Goal: Information Seeking & Learning: Learn about a topic

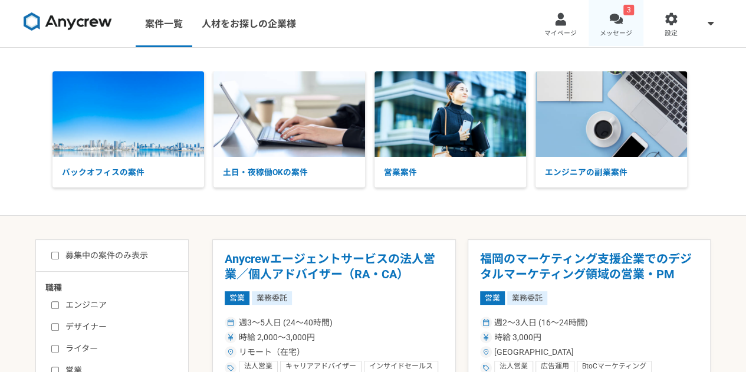
click at [617, 28] on link "3 メッセージ" at bounding box center [615, 23] width 55 height 47
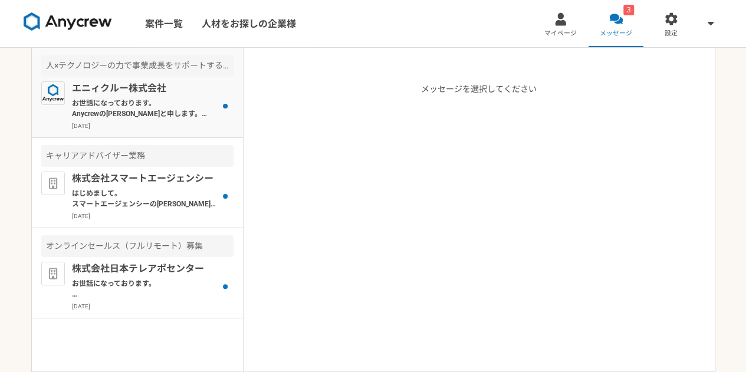
click at [187, 106] on p "お世話になっております。 Anycrewの齊藤と申します。 ご経歴を拝見させていただき、お声がけさせていただきましたが、こちらの案件の応募はいかがでしょうか。…" at bounding box center [145, 108] width 146 height 21
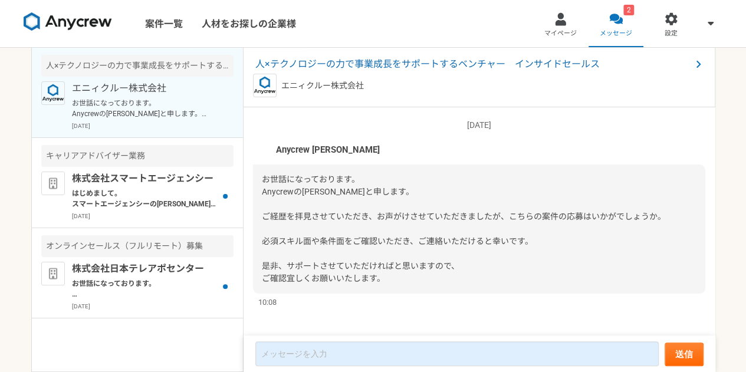
scroll to position [6, 0]
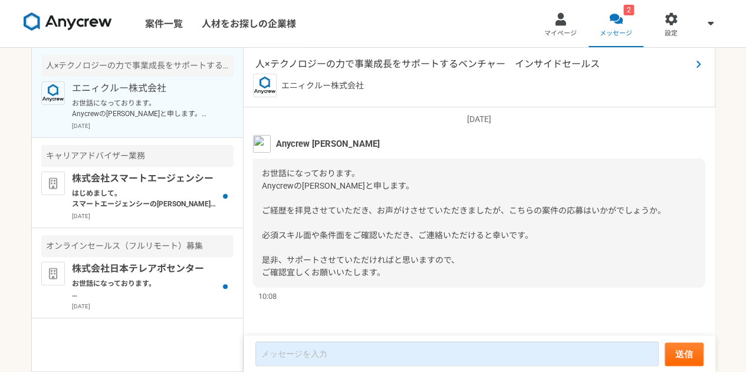
click at [373, 65] on span "人×テクノロジーの力で事業成長をサポートするベンチャー　インサイドセールス" at bounding box center [473, 64] width 436 height 14
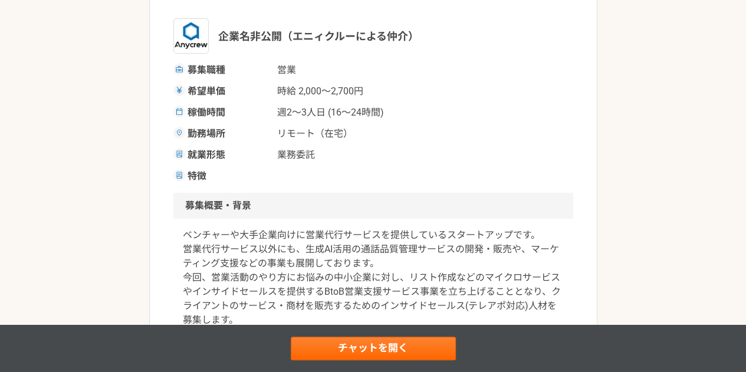
scroll to position [181, 0]
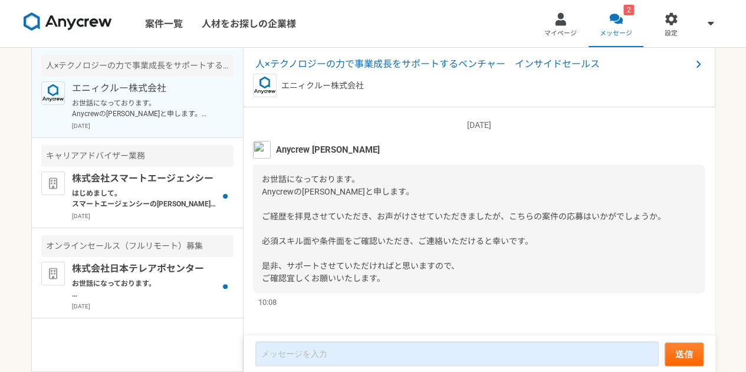
scroll to position [6, 0]
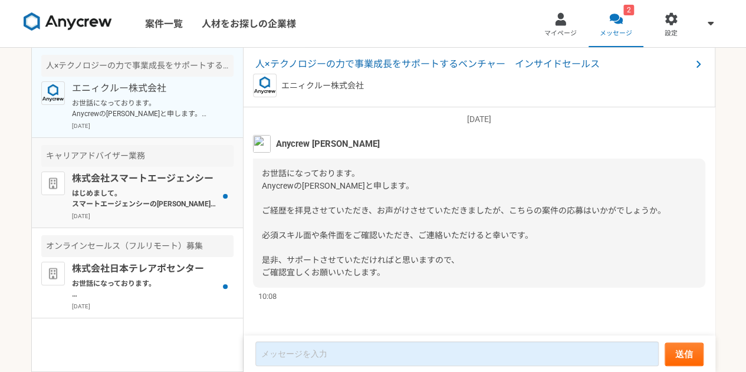
click at [138, 183] on p "株式会社スマートエージェンシー" at bounding box center [145, 179] width 146 height 14
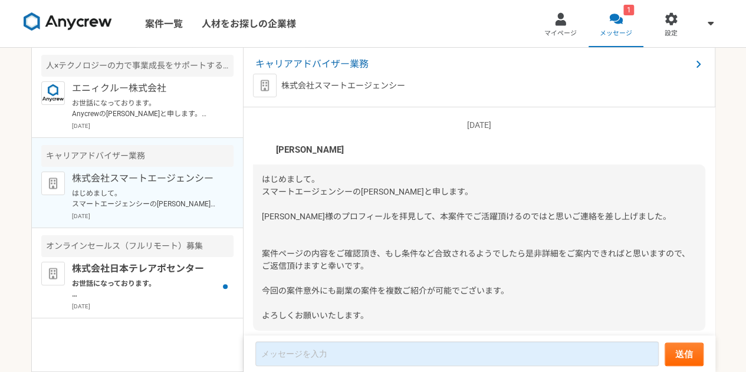
scroll to position [43, 0]
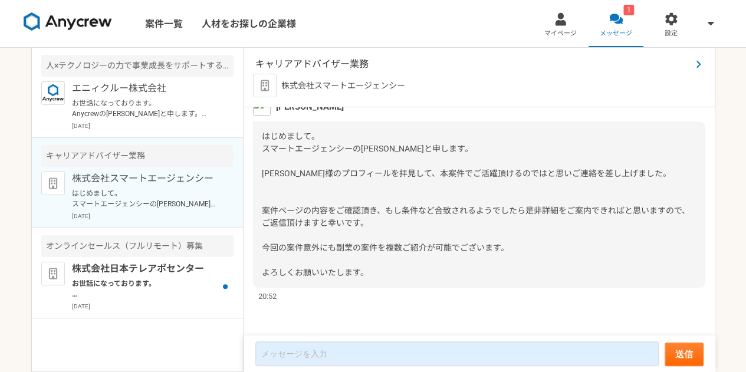
click at [304, 63] on span "キャリアアドバイザー業務" at bounding box center [473, 64] width 436 height 14
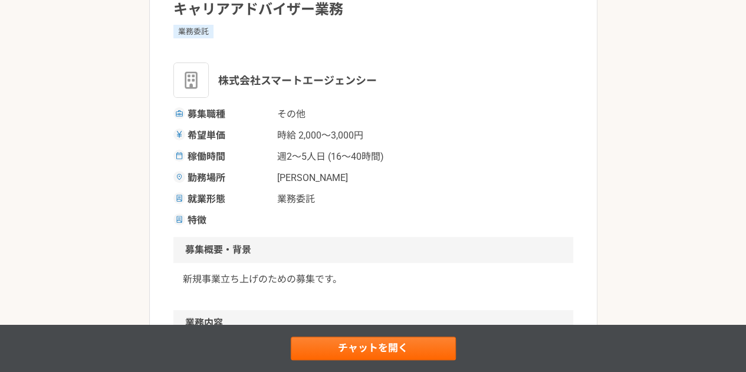
scroll to position [123, 0]
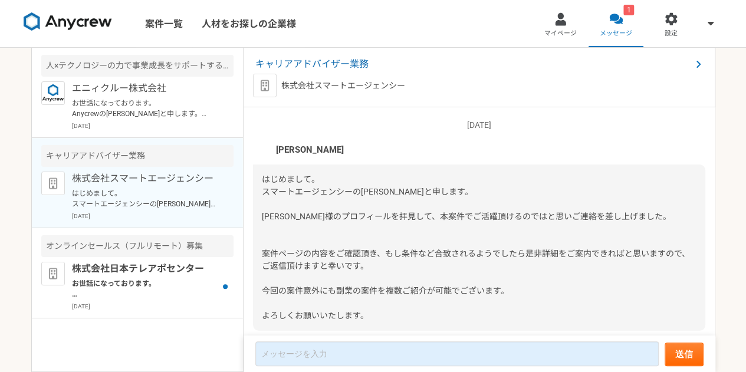
scroll to position [43, 0]
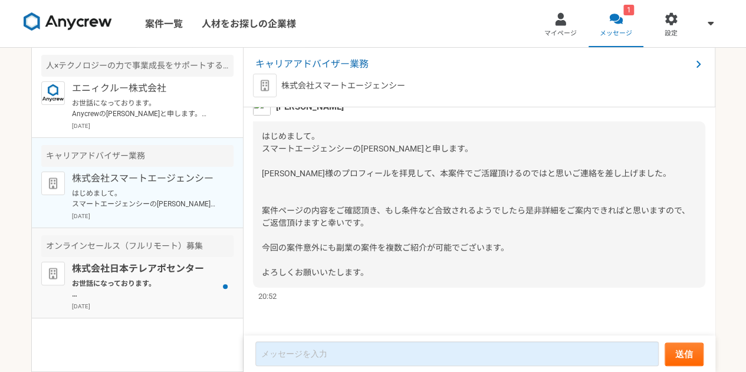
click at [107, 264] on p "株式会社日本テレアポセンター" at bounding box center [145, 269] width 146 height 14
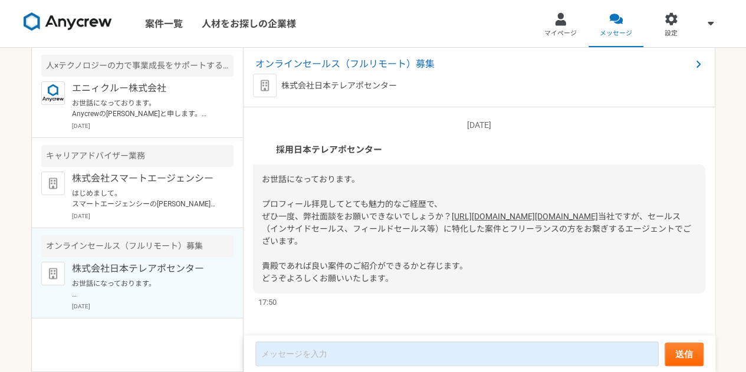
scroll to position [31, 0]
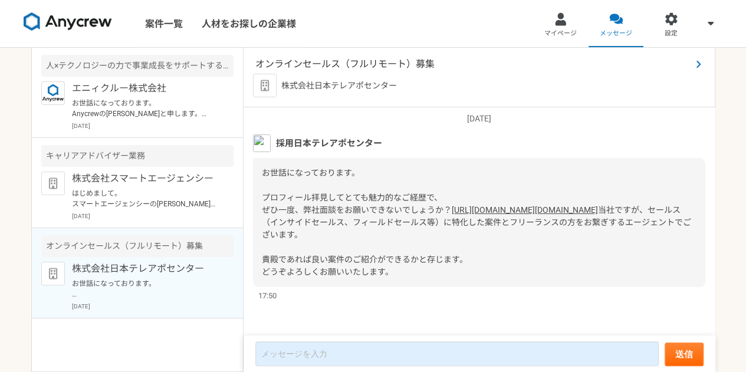
click at [379, 61] on span "オンラインセールス（フルリモート）募集" at bounding box center [473, 64] width 436 height 14
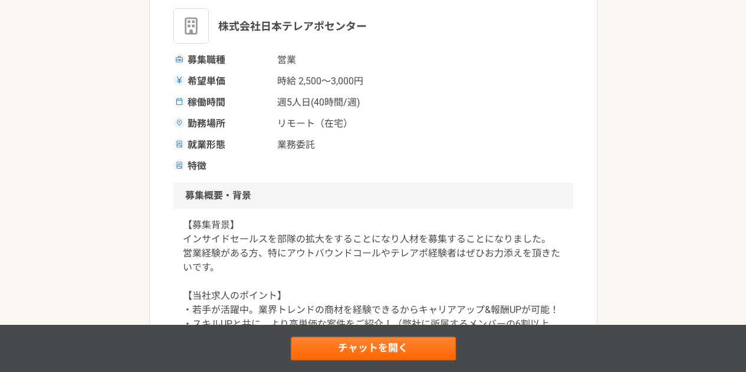
scroll to position [170, 0]
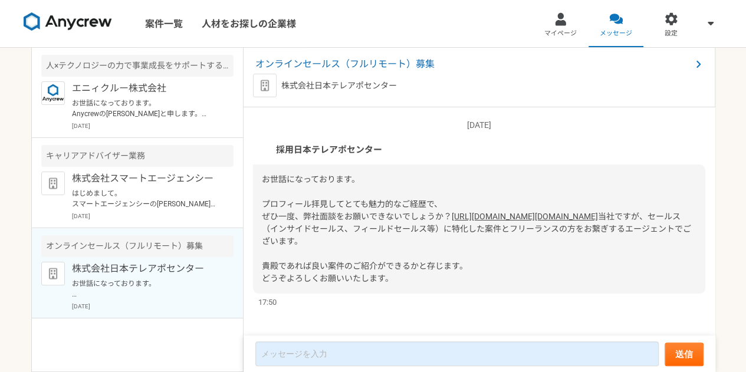
scroll to position [31, 0]
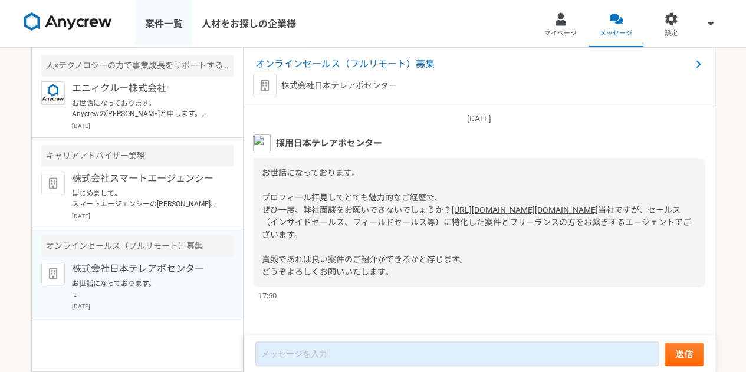
click at [160, 27] on link "案件一覧" at bounding box center [164, 23] width 57 height 47
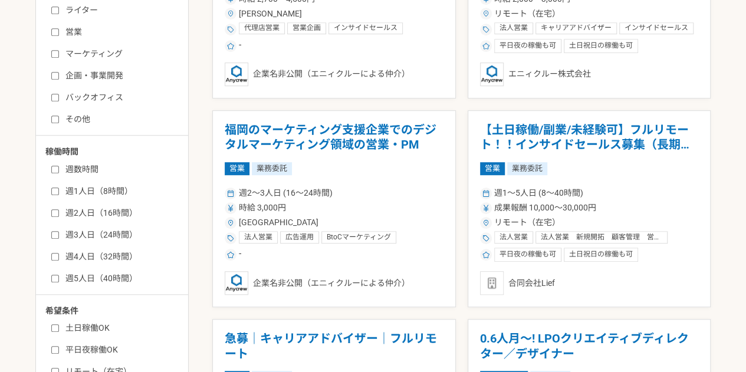
scroll to position [340, 0]
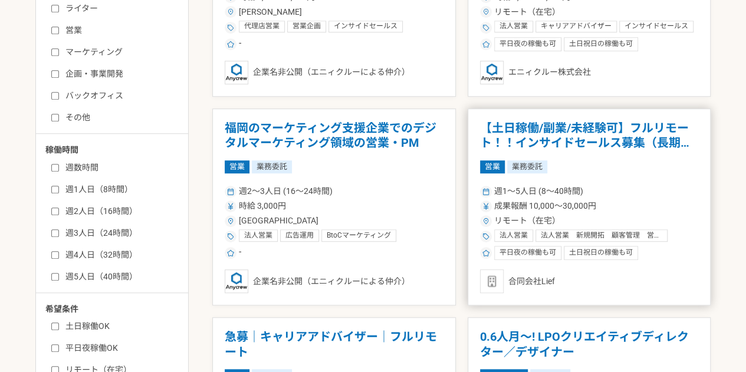
click at [557, 163] on div "営業 業務委託" at bounding box center [589, 166] width 219 height 13
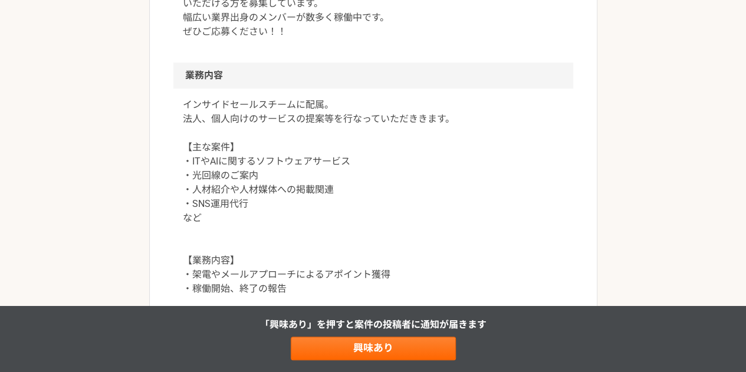
scroll to position [570, 0]
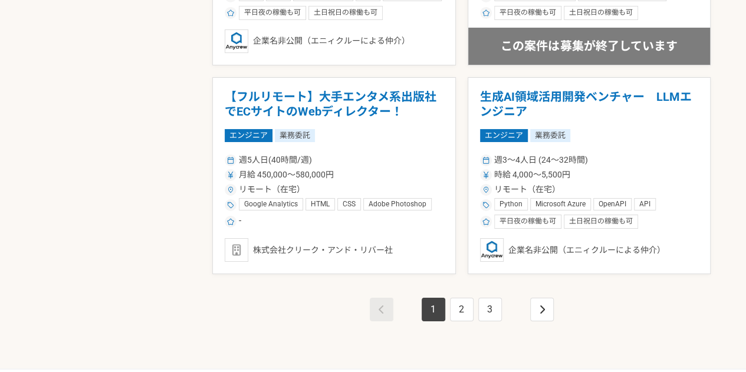
scroll to position [2045, 0]
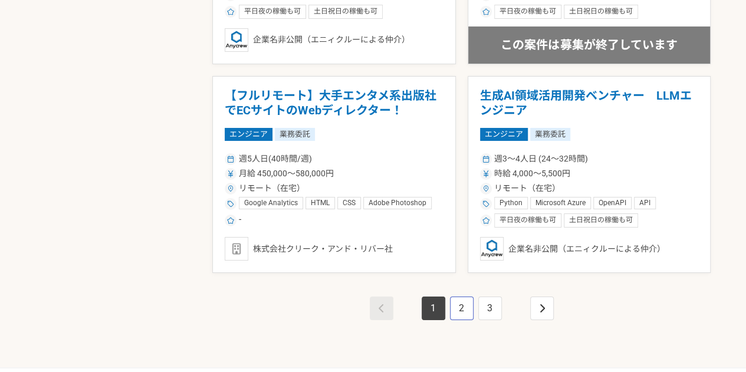
click at [460, 307] on link "2" at bounding box center [462, 309] width 24 height 24
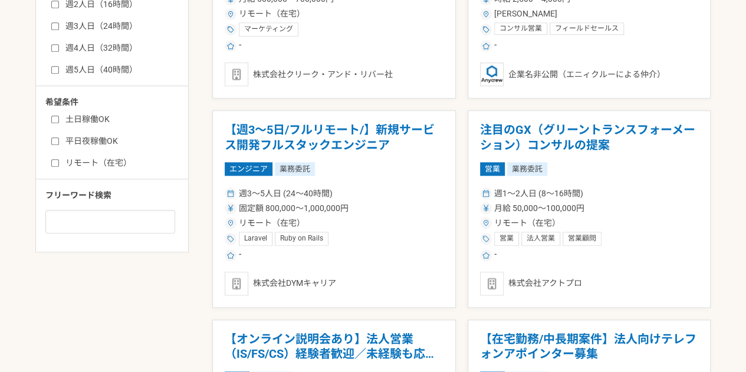
scroll to position [548, 0]
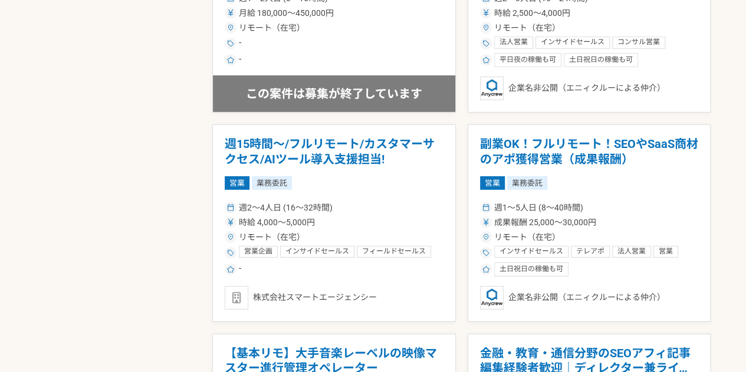
scroll to position [1791, 0]
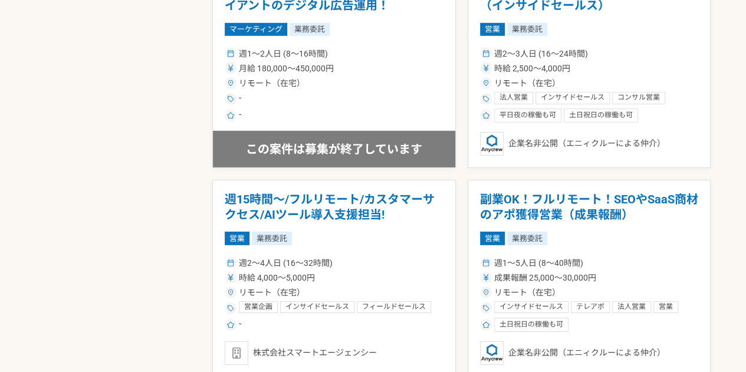
scroll to position [1733, 0]
click at [344, 245] on article "週15時間〜/フルリモート/カスタマーサクセス/AIツール導入支援担当! 営業 業務委託 週2〜4人日 (16〜32時間) 時給 4,000〜5,000円 リ…" at bounding box center [334, 278] width 244 height 198
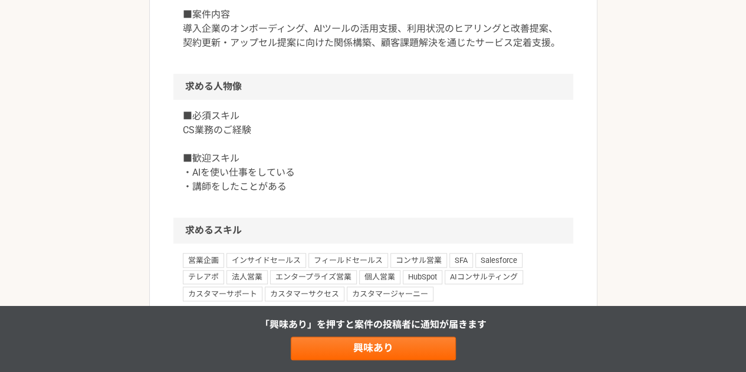
scroll to position [502, 0]
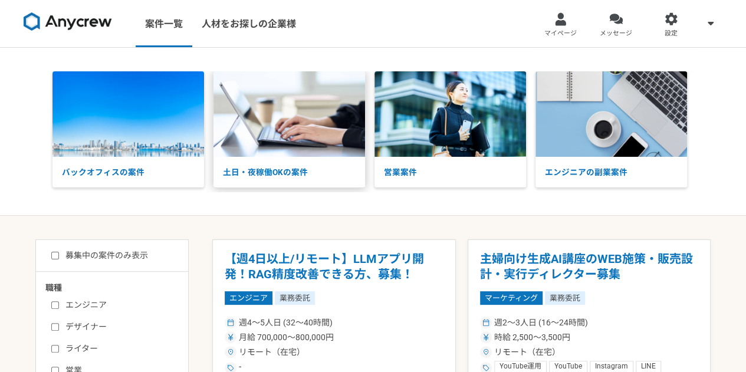
click at [293, 113] on img at bounding box center [289, 113] width 152 height 85
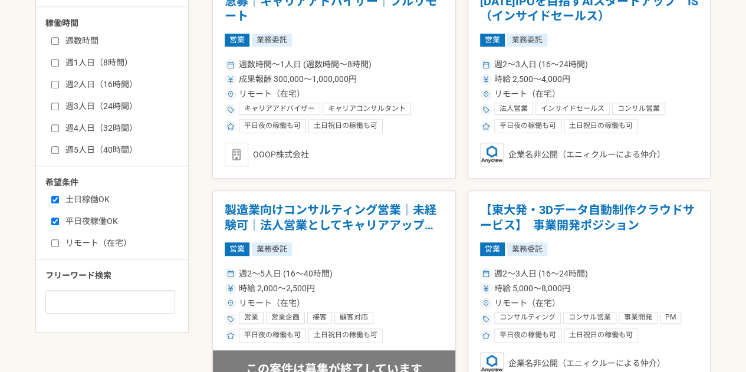
scroll to position [468, 0]
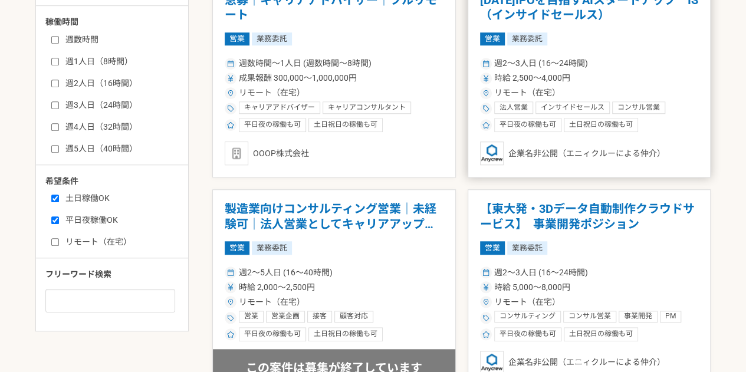
click at [535, 121] on div "平日夜の稼働も可" at bounding box center [527, 125] width 67 height 14
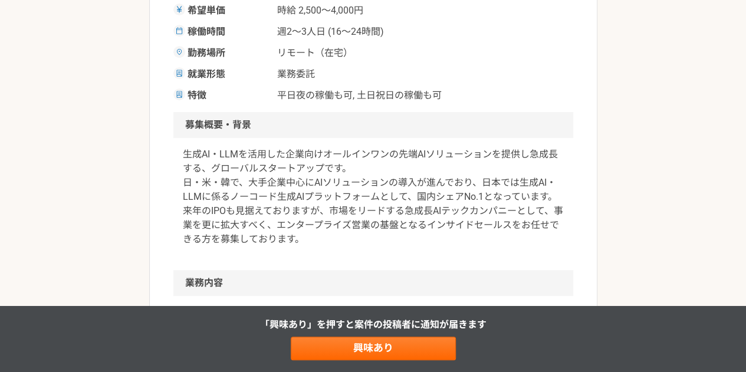
scroll to position [265, 0]
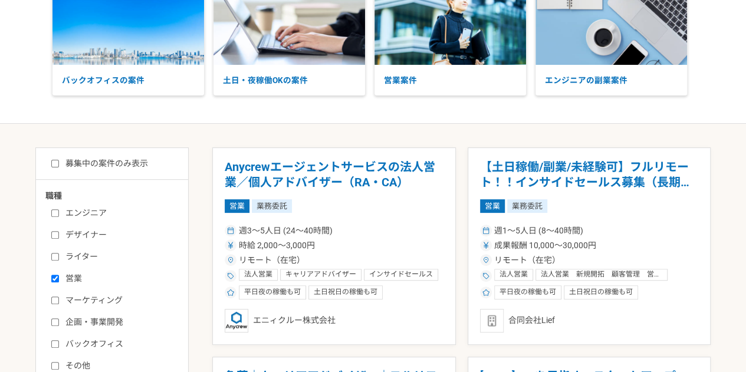
scroll to position [99, 0]
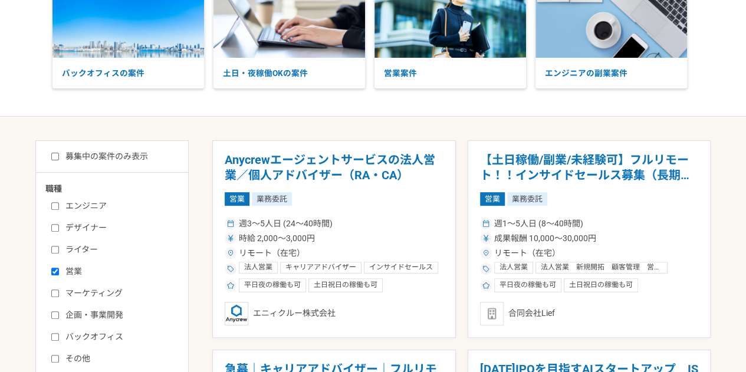
click at [127, 158] on label "募集中の案件のみ表示" at bounding box center [99, 156] width 97 height 12
click at [59, 158] on input "募集中の案件のみ表示" at bounding box center [55, 157] width 8 height 8
checkbox input "true"
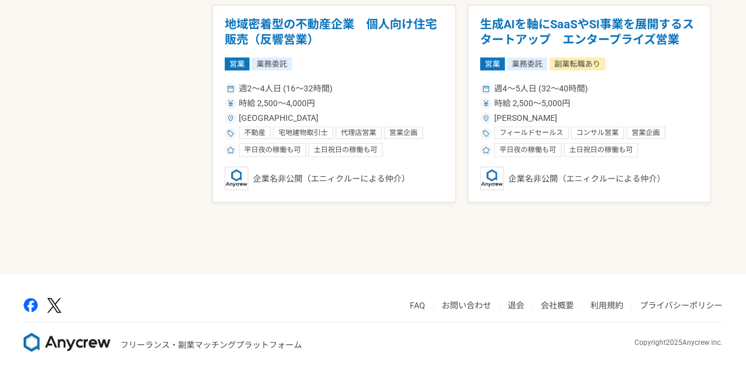
scroll to position [1026, 0]
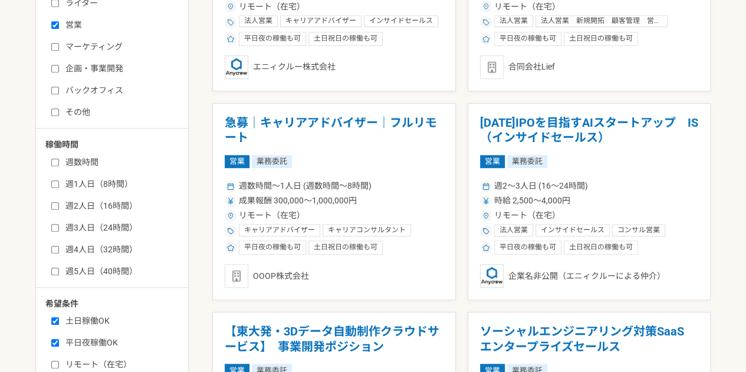
scroll to position [375, 0]
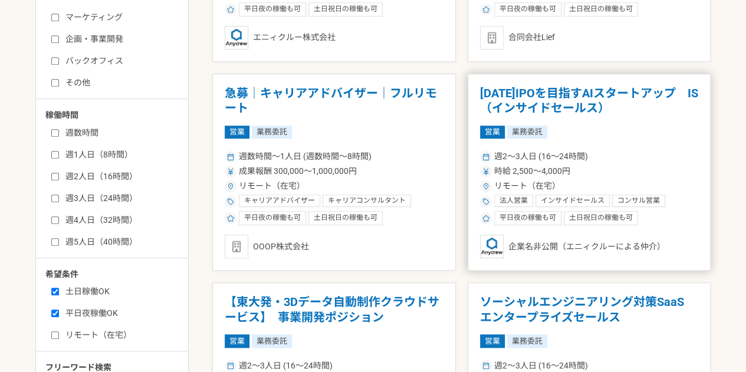
click at [633, 175] on div "時給 2,500〜4,000円" at bounding box center [589, 171] width 219 height 12
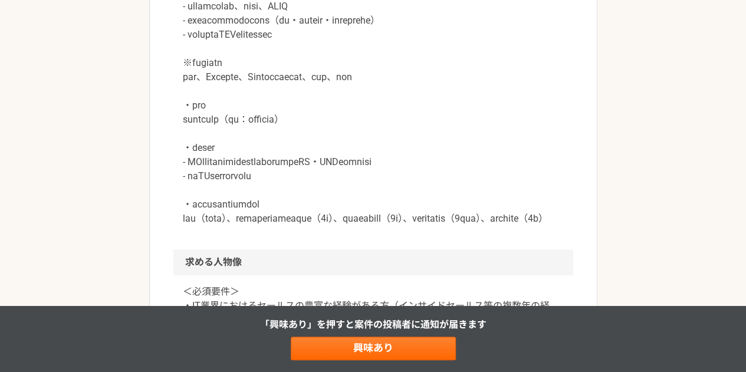
scroll to position [652, 0]
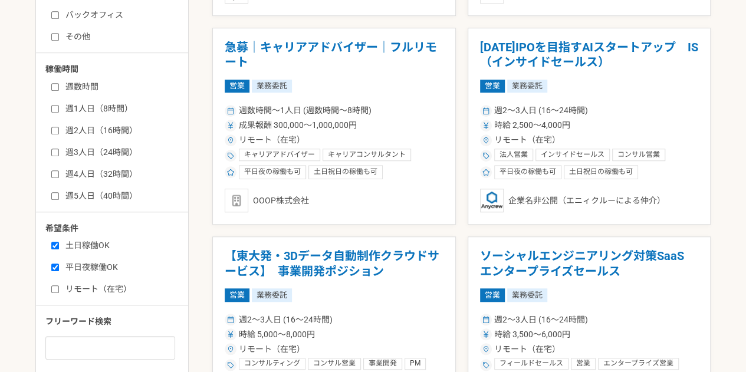
scroll to position [422, 0]
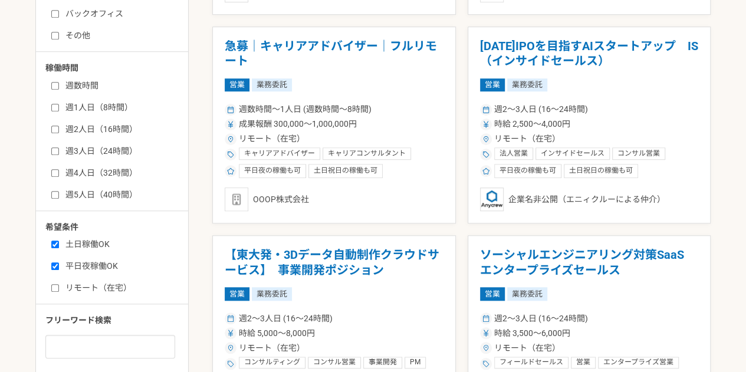
click at [101, 242] on label "土日稼働OK" at bounding box center [119, 244] width 136 height 12
click at [59, 242] on input "土日稼働OK" at bounding box center [55, 245] width 8 height 8
checkbox input "false"
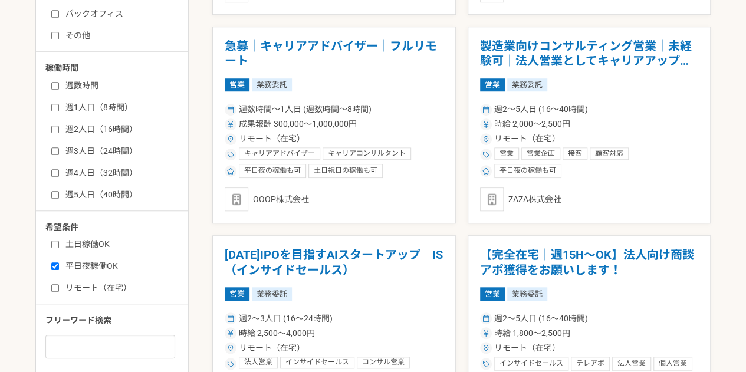
click at [96, 261] on label "平日夜稼働OK" at bounding box center [119, 266] width 136 height 12
click at [59, 262] on input "平日夜稼働OK" at bounding box center [55, 266] width 8 height 8
checkbox input "false"
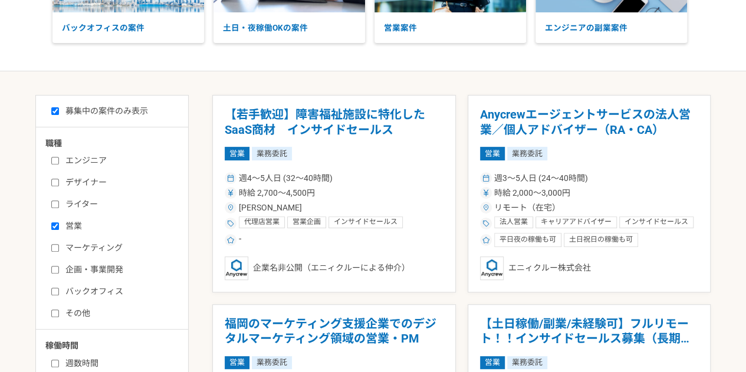
scroll to position [145, 0]
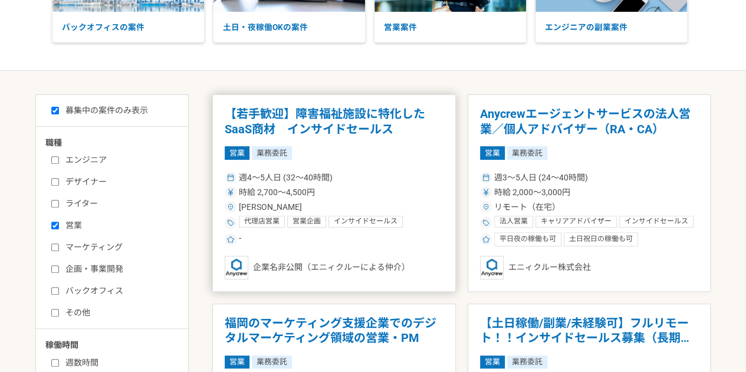
click at [295, 176] on span "週4〜5人日 (32〜40時間)" at bounding box center [286, 178] width 94 height 12
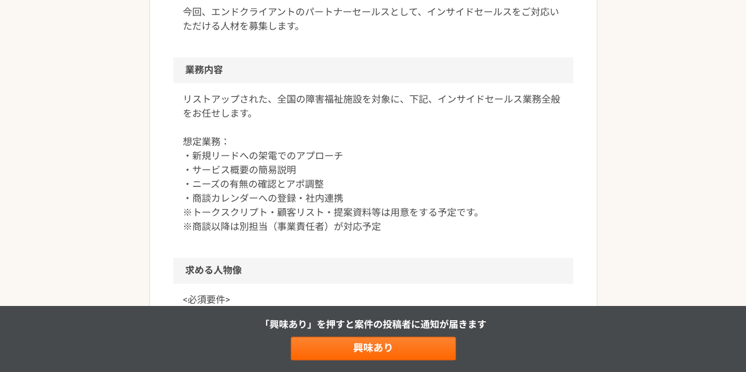
scroll to position [586, 0]
click at [143, 202] on div "営業 【若手歓迎】障害福祉施設に特化したSaaS商材　インサイドセールス 業務委託 企業名非公開（エニィクルーによる仲介） 募集職種 営業 希望単価 時給 2…" at bounding box center [373, 190] width 746 height 1456
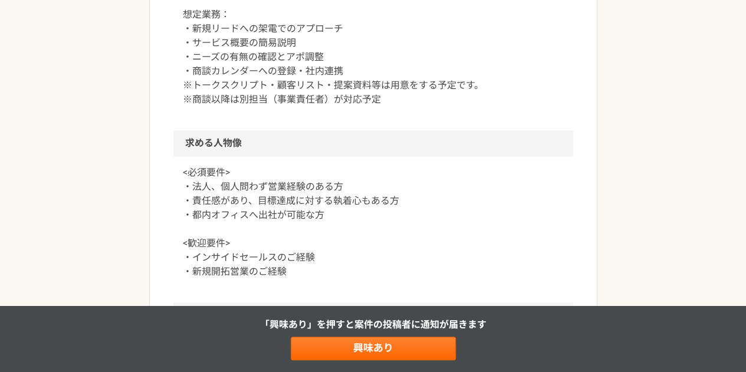
scroll to position [713, 0]
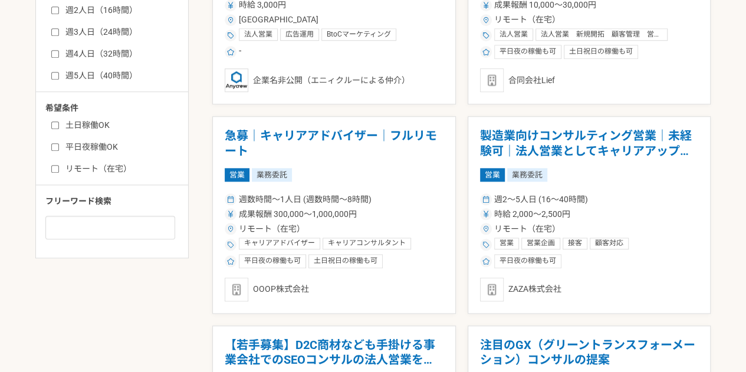
scroll to position [542, 0]
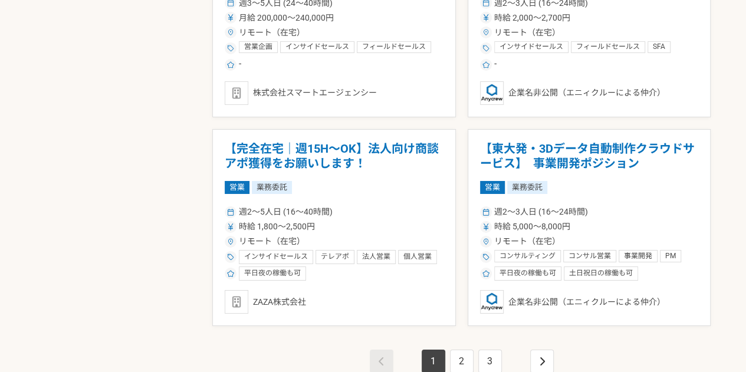
scroll to position [2057, 0]
